Goal: Submit feedback/report problem: Submit feedback/report problem

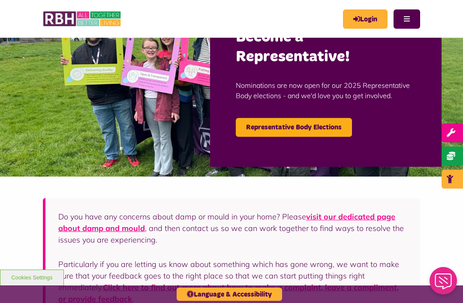
click at [364, 25] on link "Login" at bounding box center [365, 18] width 45 height 19
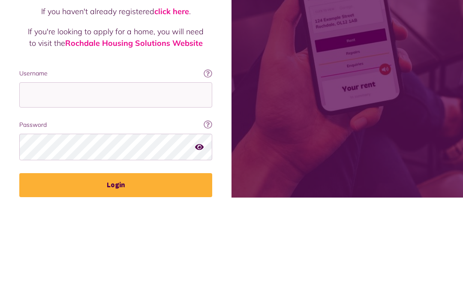
scroll to position [106, 0]
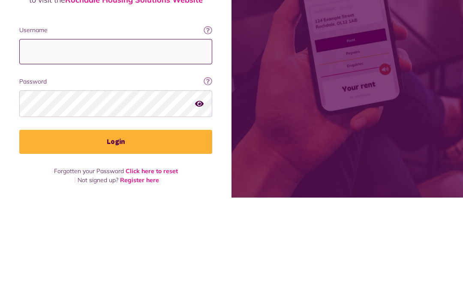
type input "**********"
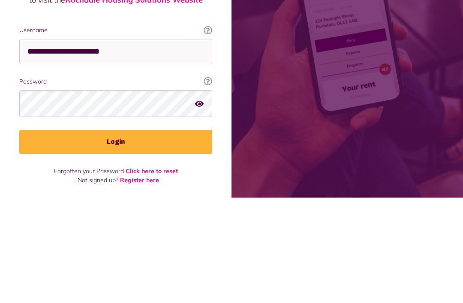
click at [116, 236] on button "Login" at bounding box center [115, 248] width 193 height 24
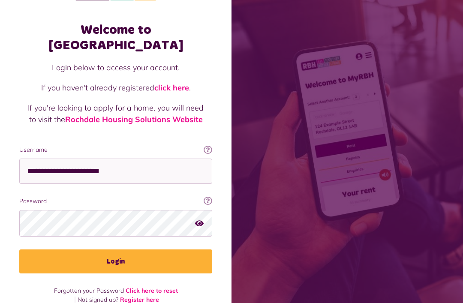
click at [106, 254] on button "Login" at bounding box center [115, 262] width 193 height 24
click at [114, 252] on button "Login" at bounding box center [115, 262] width 193 height 24
click at [141, 259] on button "Login" at bounding box center [115, 262] width 193 height 24
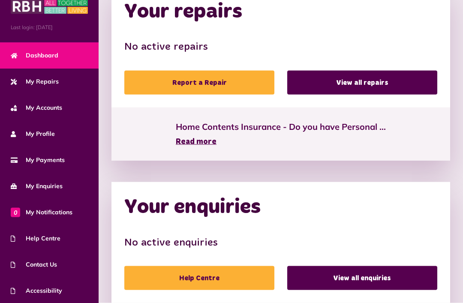
scroll to position [502, 0]
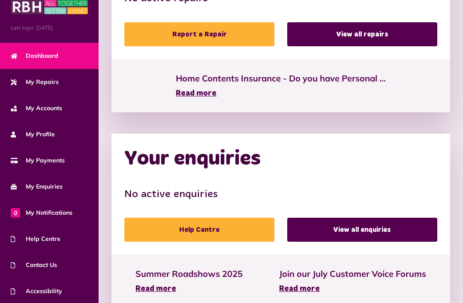
click at [39, 235] on span "Help Centre" at bounding box center [36, 239] width 50 height 9
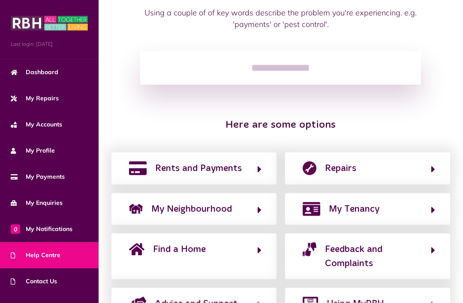
scroll to position [100, 0]
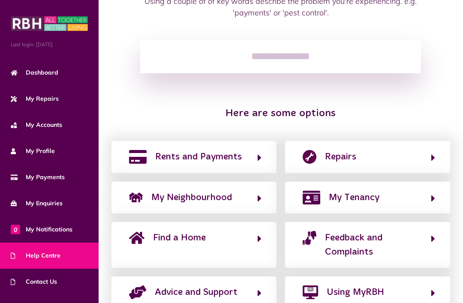
click at [170, 199] on span "My Neighbourhood" at bounding box center [191, 198] width 81 height 14
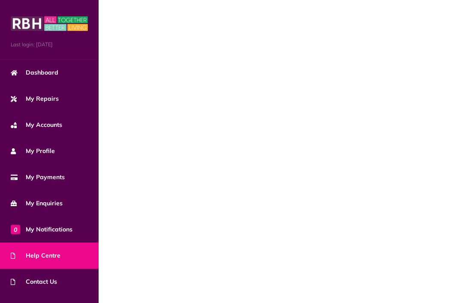
scroll to position [17, 0]
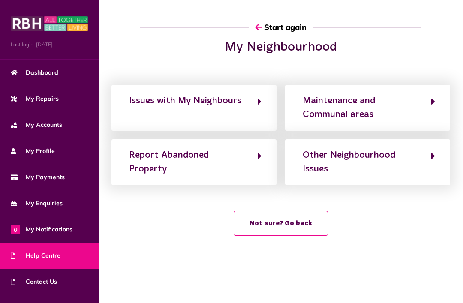
click at [313, 148] on div "Other Neighbourhood Issues" at bounding box center [363, 162] width 120 height 28
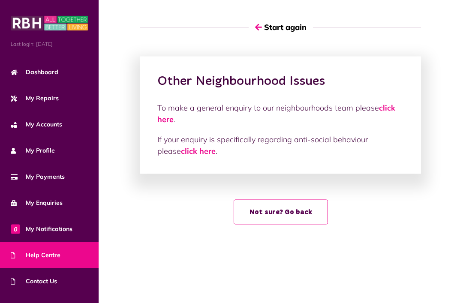
scroll to position [0, 0]
click at [165, 118] on link "click here" at bounding box center [276, 113] width 238 height 21
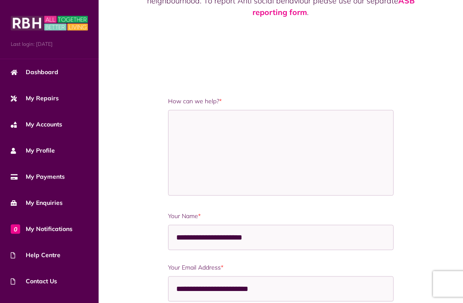
scroll to position [110, 0]
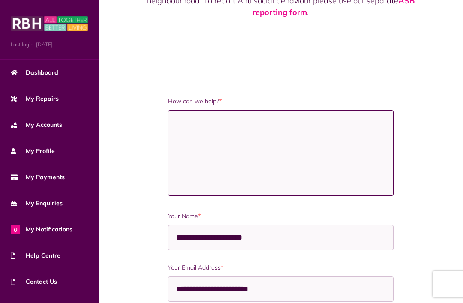
click at [190, 136] on textarea "How can we help? *" at bounding box center [281, 153] width 226 height 86
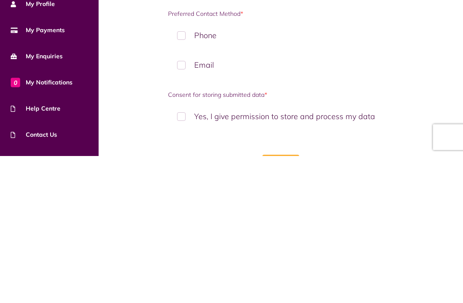
scroll to position [435, 0]
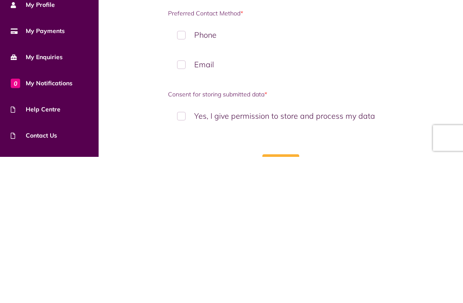
type textarea "**********"
click at [178, 169] on label "Phone" at bounding box center [281, 181] width 226 height 25
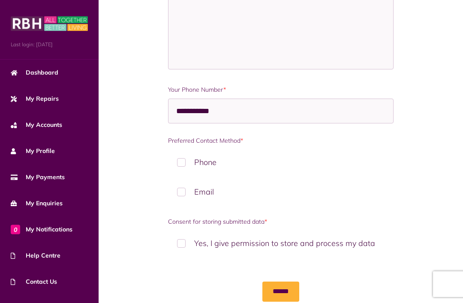
click at [183, 198] on label "Email" at bounding box center [281, 191] width 226 height 25
click at [179, 249] on label "Yes, I give permission to store and process my data" at bounding box center [281, 243] width 226 height 25
click at [279, 299] on input "******" at bounding box center [281, 292] width 37 height 20
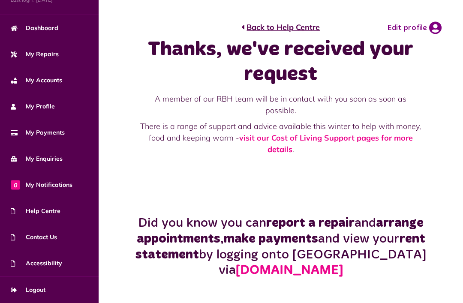
scroll to position [45, 0]
click at [35, 296] on link "Logout" at bounding box center [49, 290] width 99 height 26
